Goal: Task Accomplishment & Management: Manage account settings

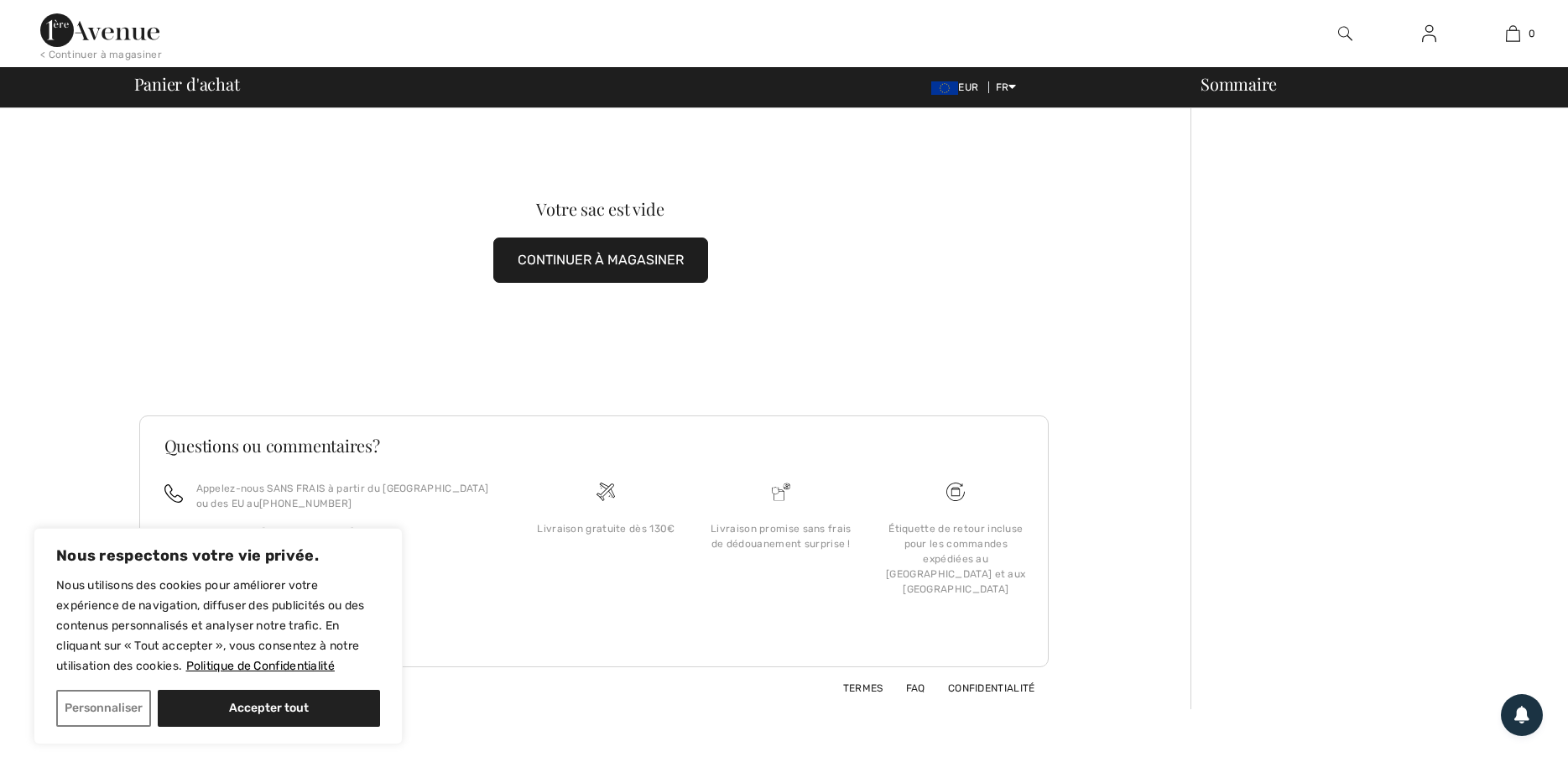
click at [1435, 30] on img at bounding box center [1428, 34] width 14 height 20
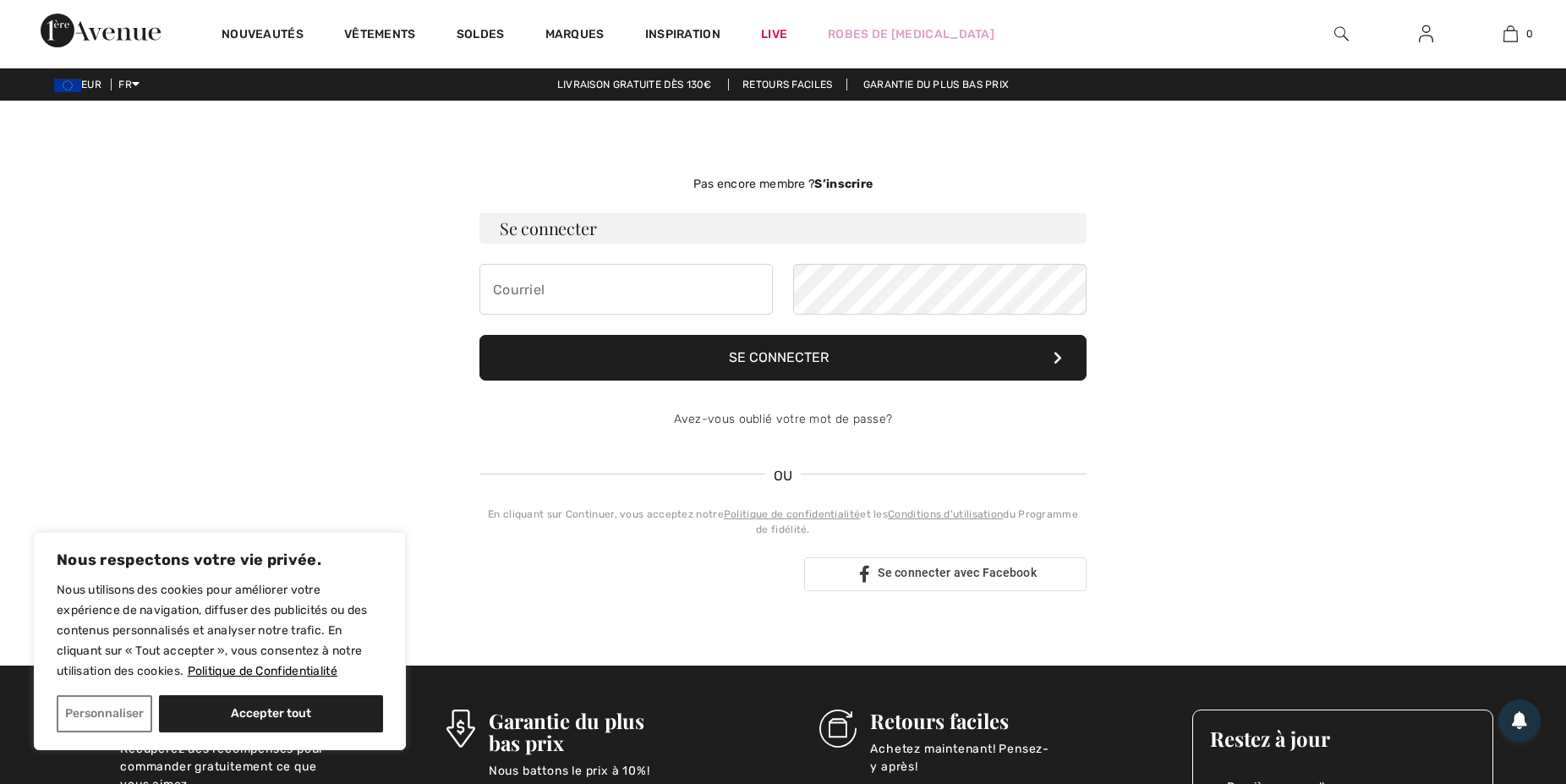
click at [560, 295] on input "email" at bounding box center [626, 289] width 293 height 51
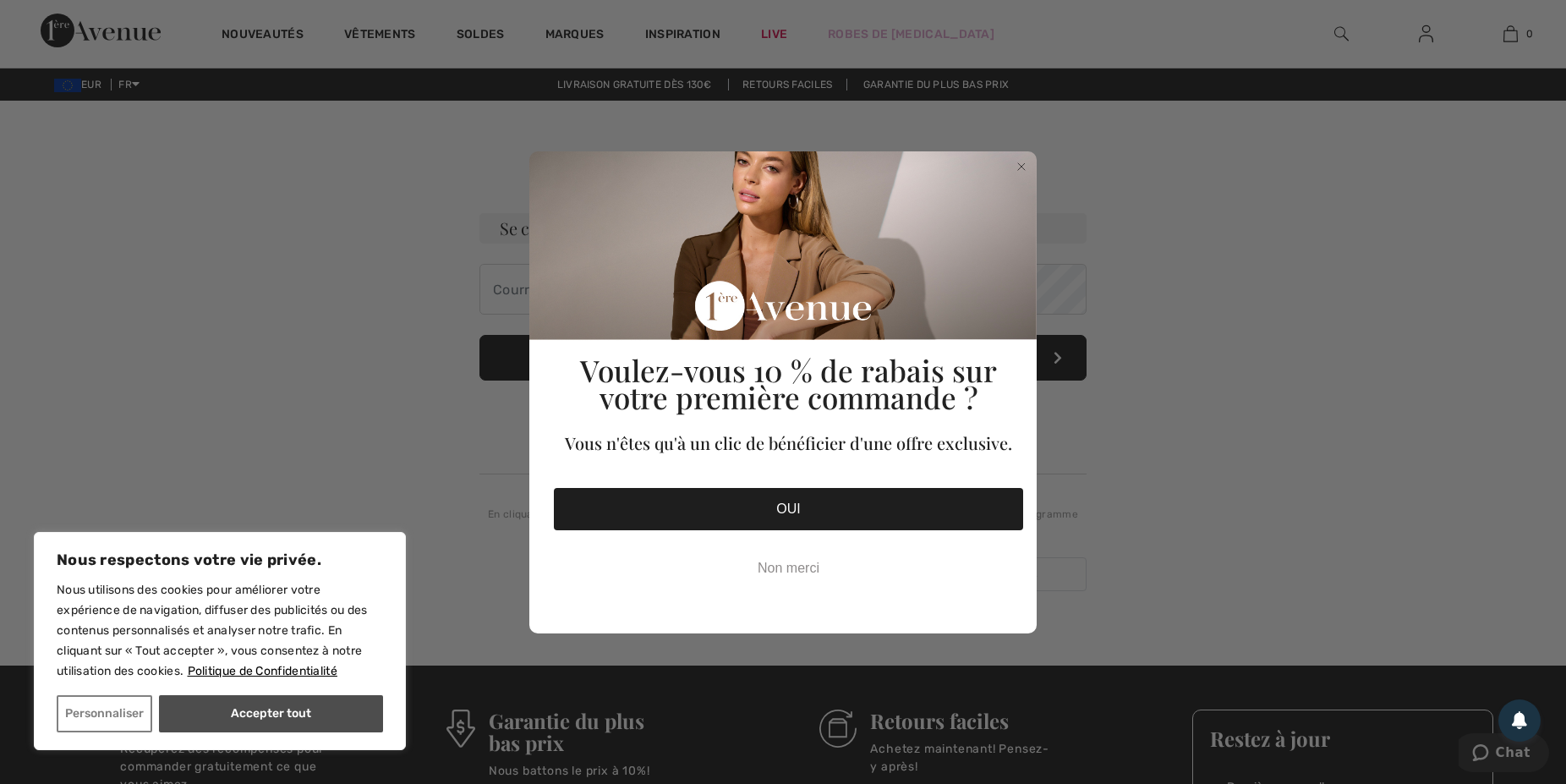
click at [237, 711] on button "Accepter tout" at bounding box center [270, 713] width 224 height 37
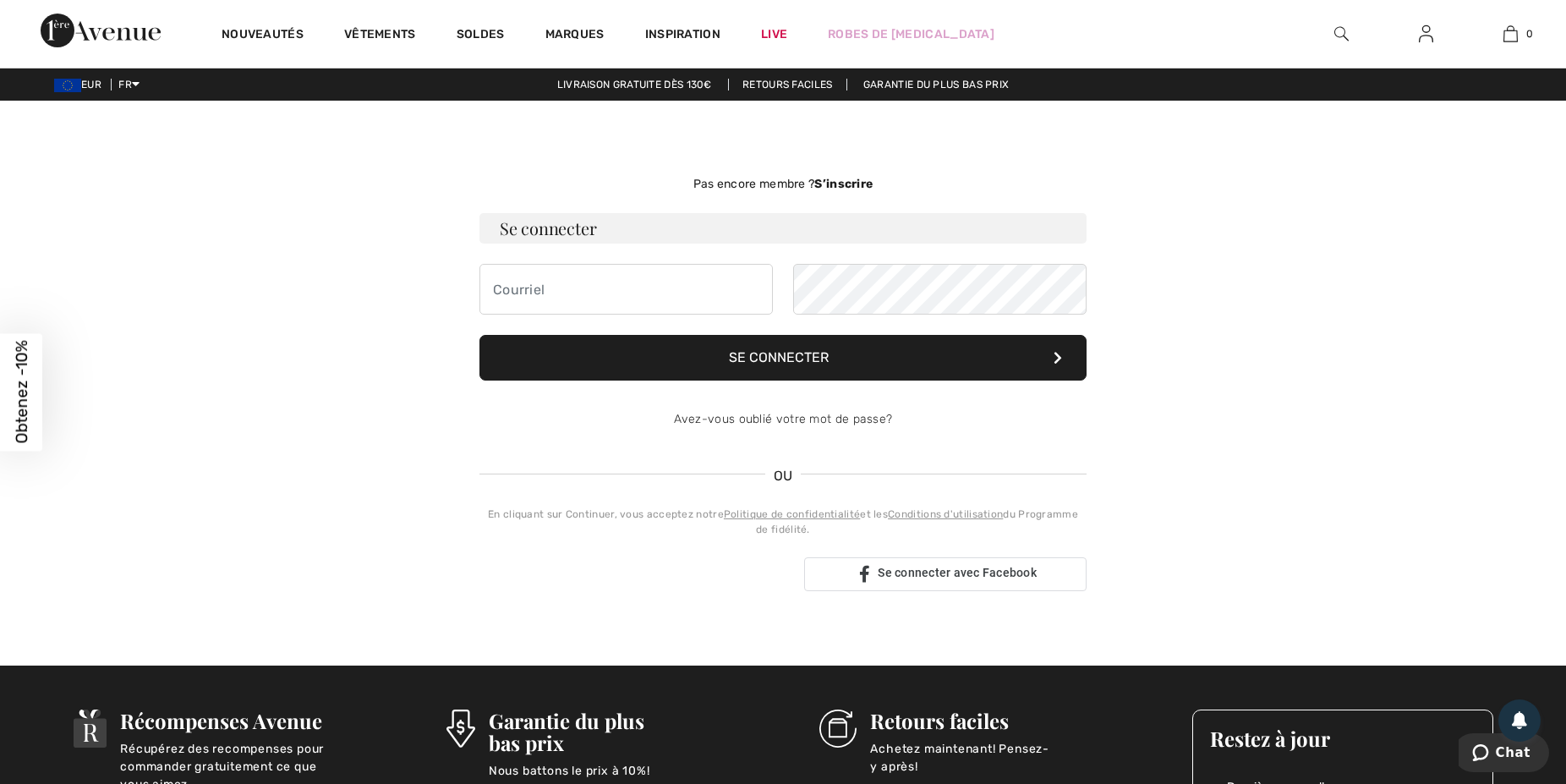
checkbox input "true"
click at [526, 297] on input "email" at bounding box center [626, 289] width 293 height 51
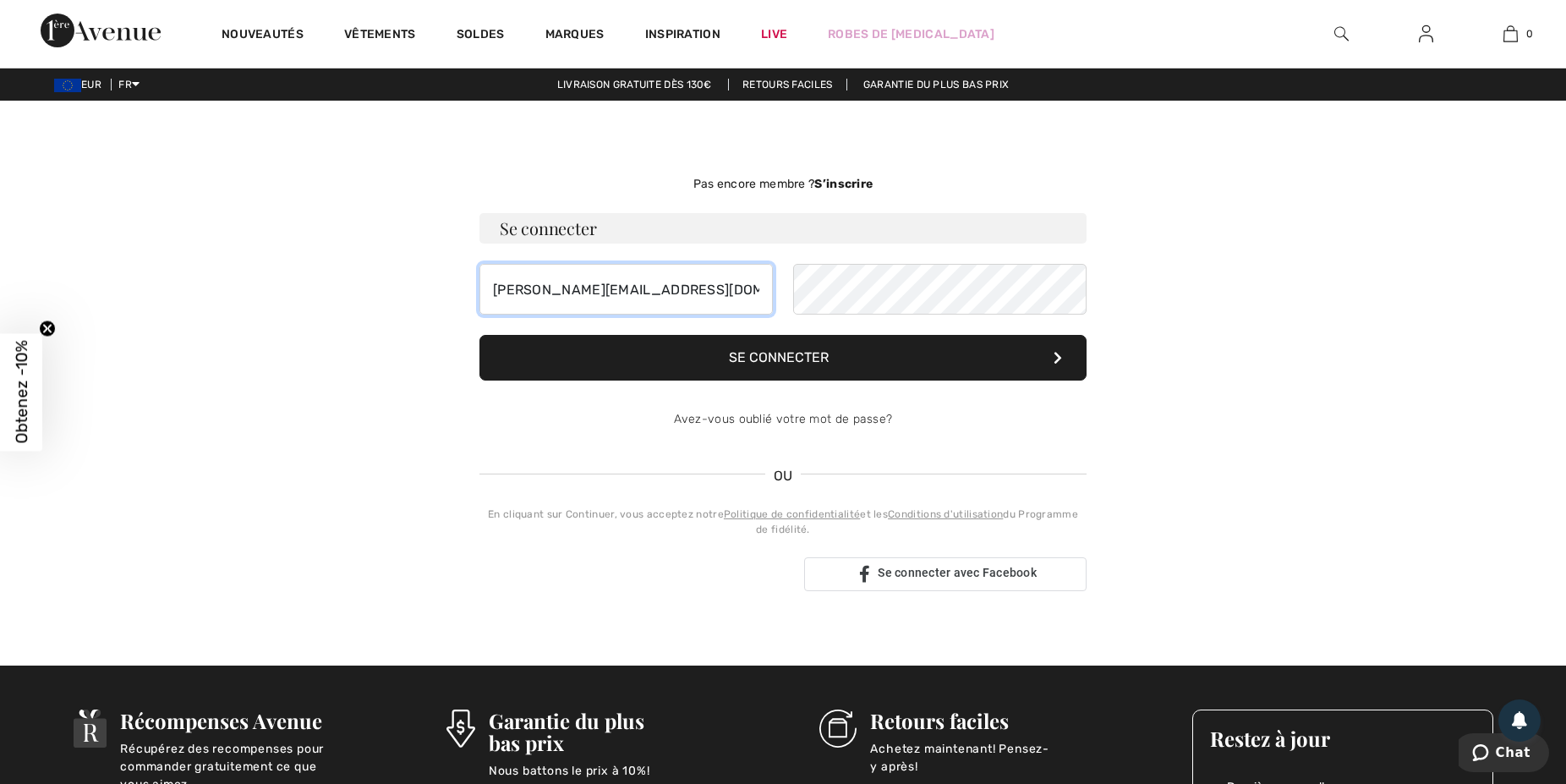
type input "christine.dresch@orange.fr"
click at [807, 351] on button "Se connecter" at bounding box center [783, 358] width 607 height 46
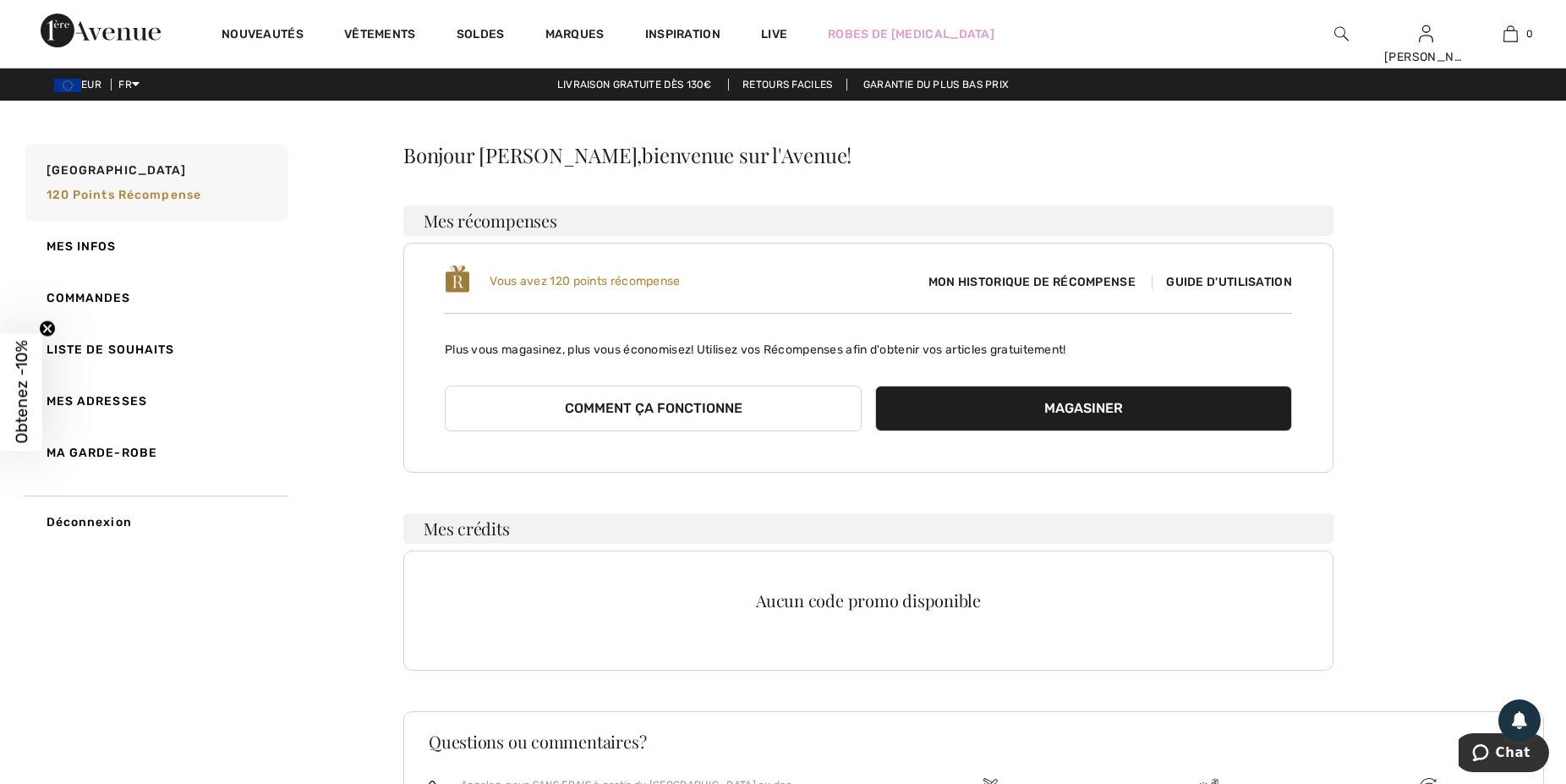
click at [790, 83] on link "Retours faciles" at bounding box center [788, 84] width 119 height 12
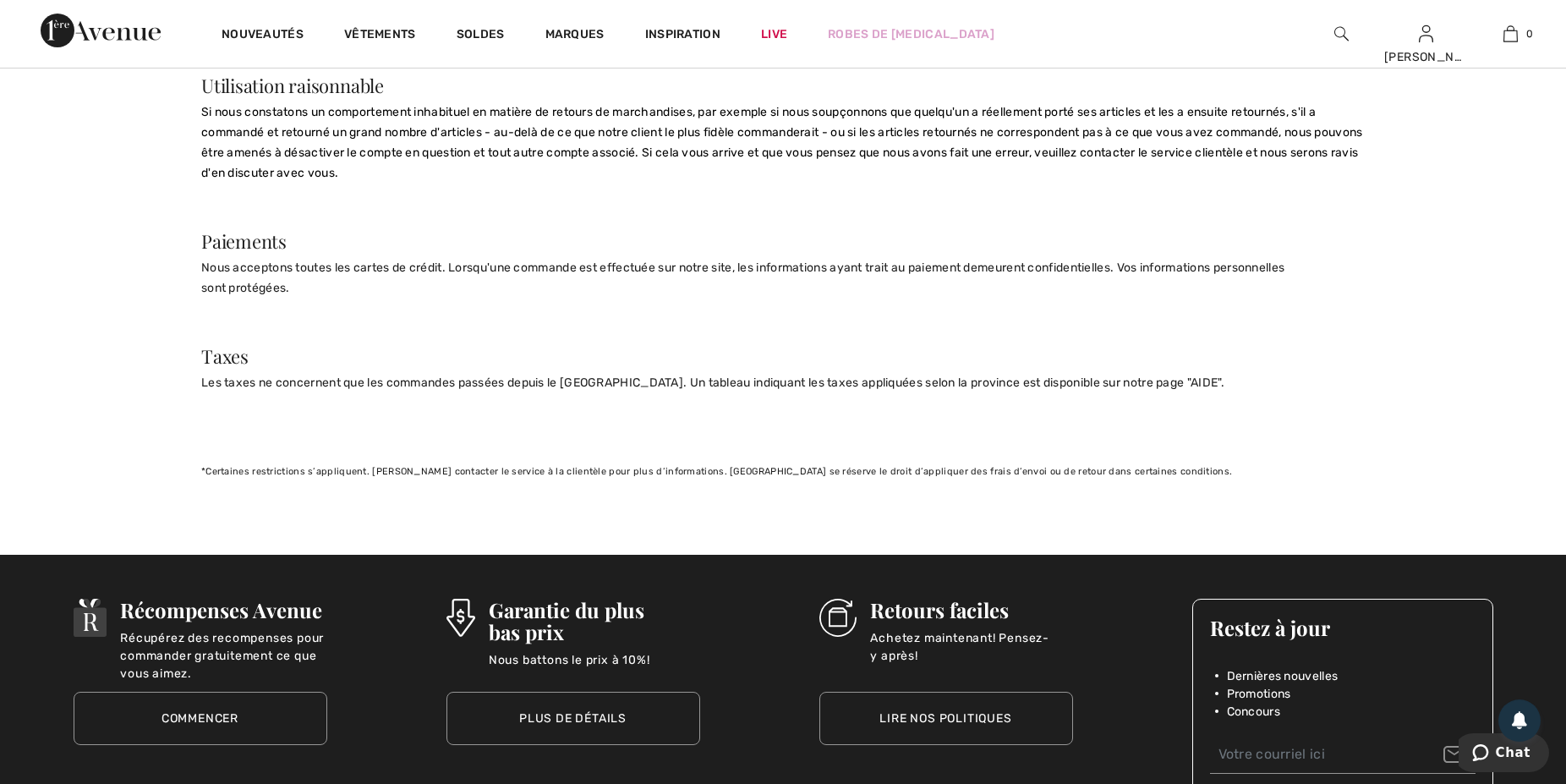
scroll to position [1517, 0]
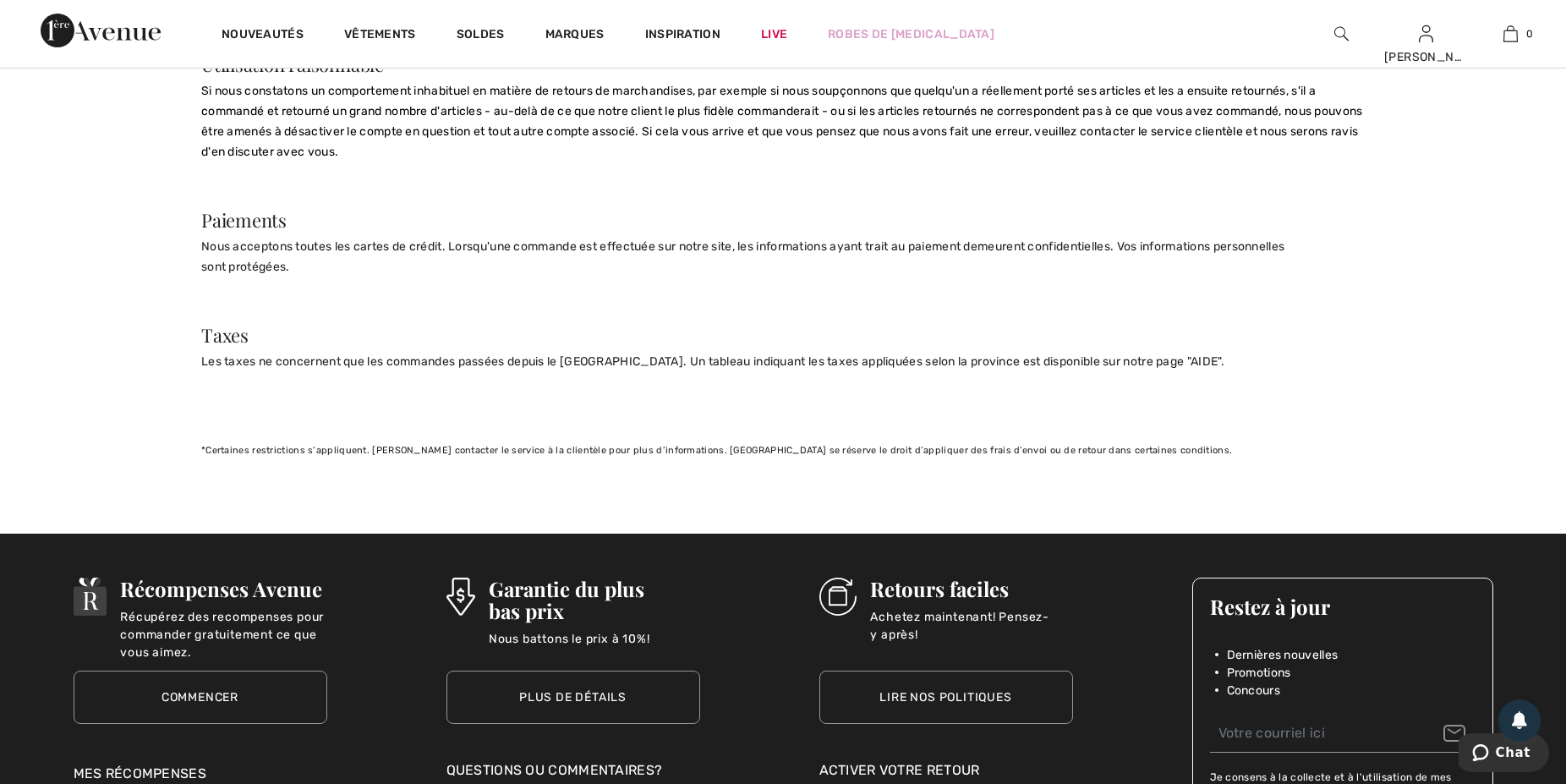
click at [923, 629] on div "Retours faciles Achetez maintenant! Pensez-y après!" at bounding box center [964, 614] width 216 height 76
click at [842, 615] on img at bounding box center [838, 596] width 38 height 38
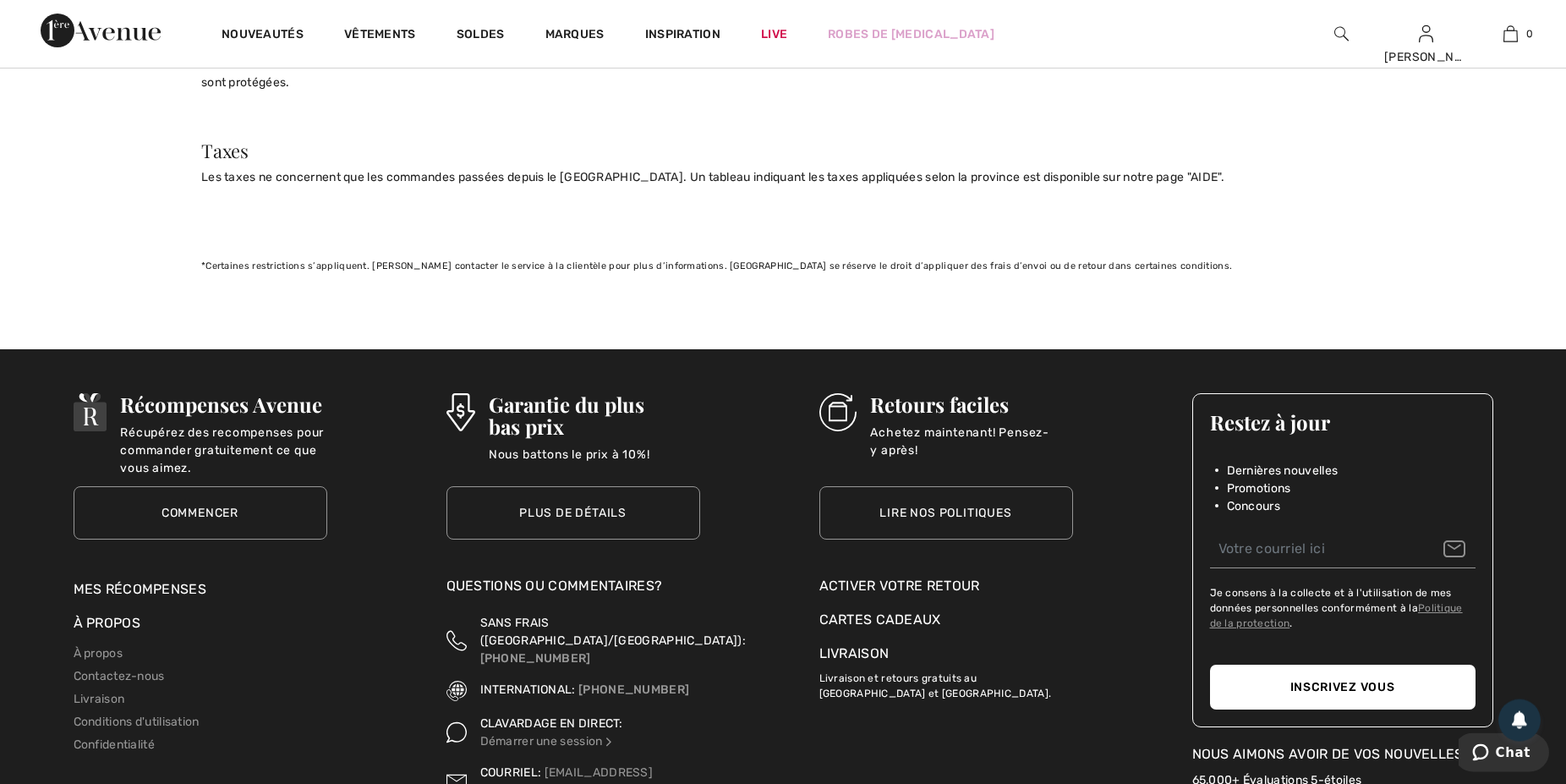
scroll to position [1704, 0]
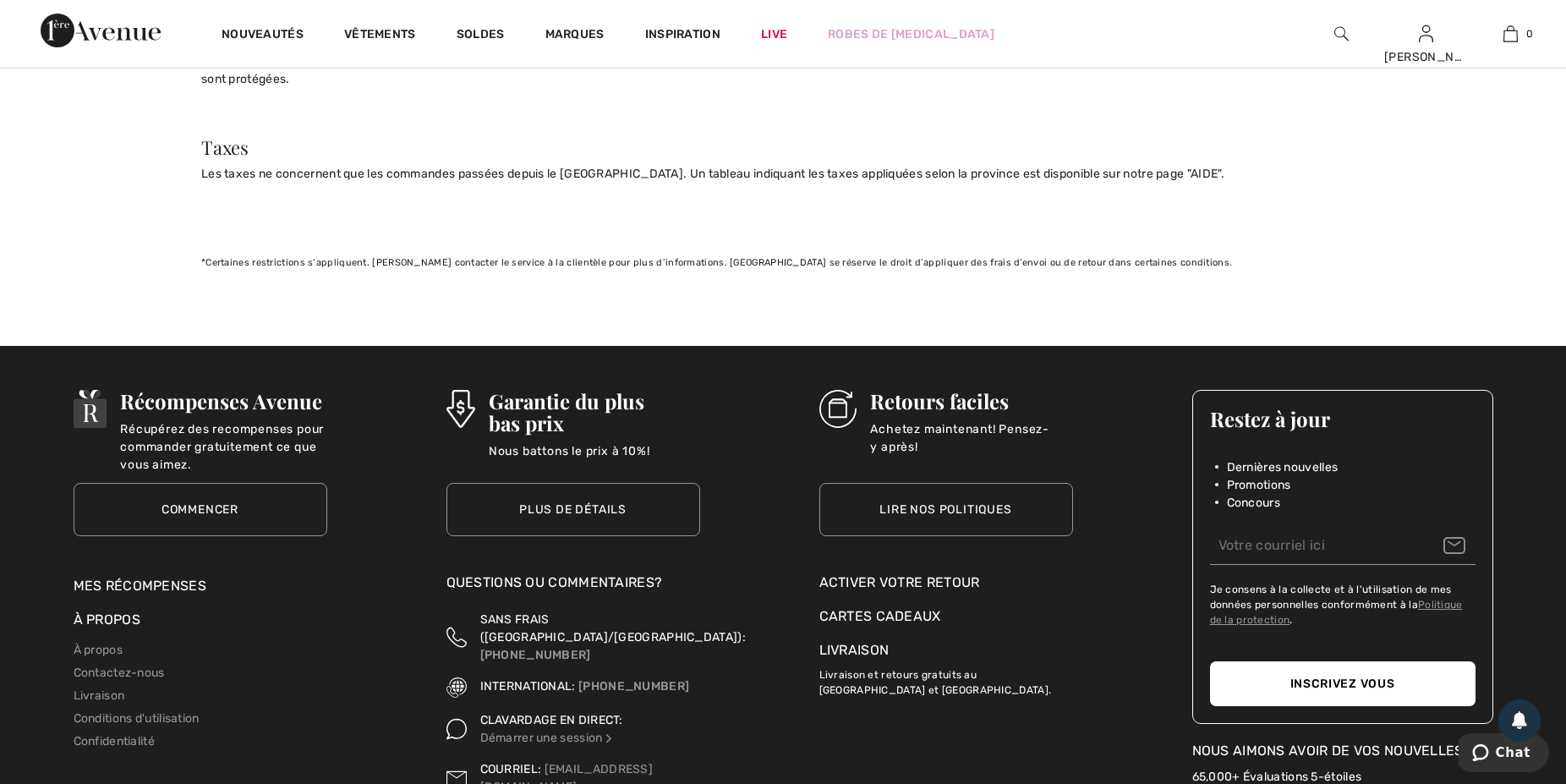
click at [860, 592] on div "Activer votre retour" at bounding box center [946, 583] width 254 height 20
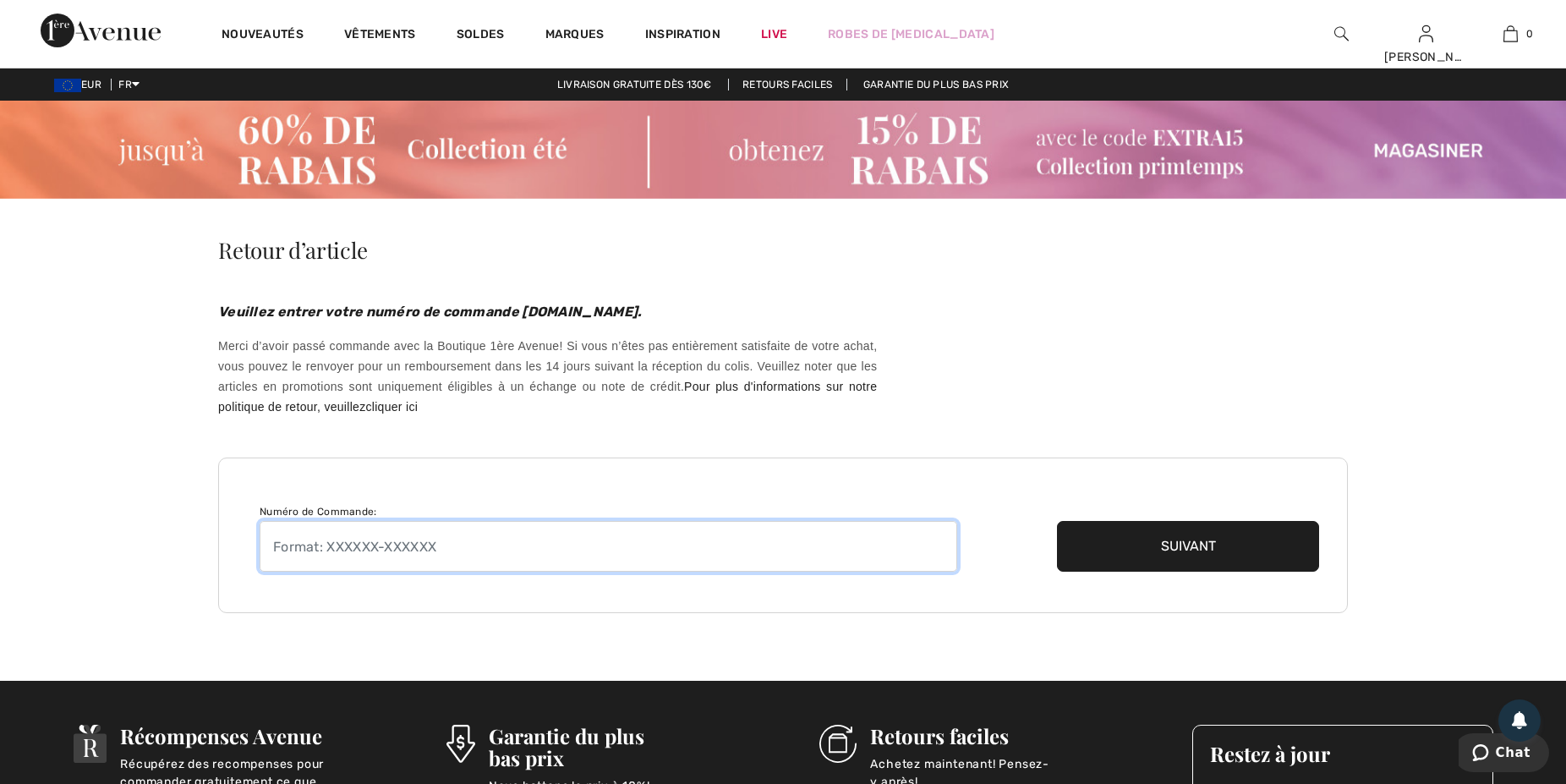
click at [274, 549] on input "text" at bounding box center [609, 546] width 697 height 51
click at [286, 560] on input "text" at bounding box center [609, 546] width 697 height 51
paste input "250730-1377423"
type input "250730-1377423"
click at [1187, 546] on button "Suivant" at bounding box center [1188, 546] width 262 height 51
